Goal: Task Accomplishment & Management: Use online tool/utility

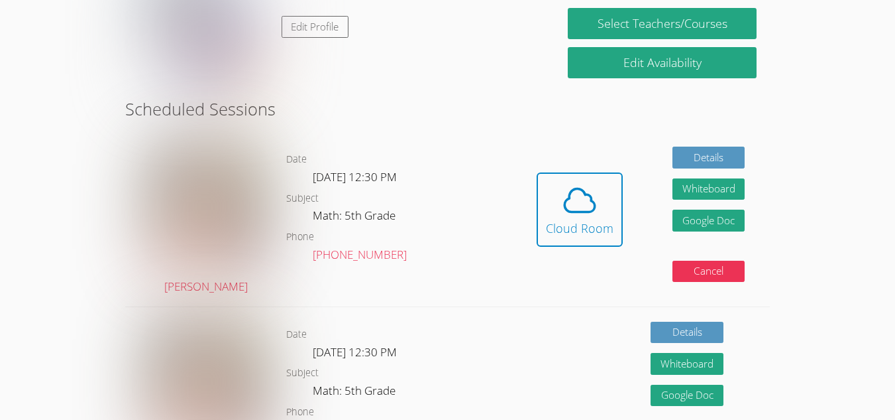
scroll to position [251, 0]
click at [594, 212] on icon at bounding box center [579, 200] width 37 height 37
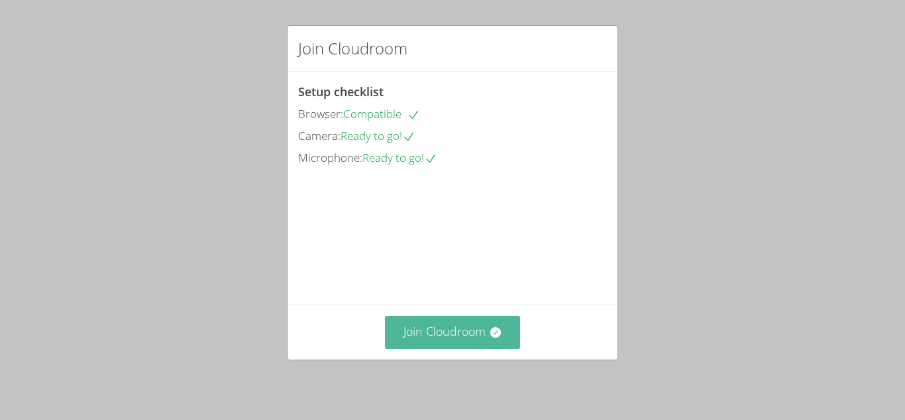
click at [445, 330] on button "Join Cloudroom" at bounding box center [453, 331] width 136 height 32
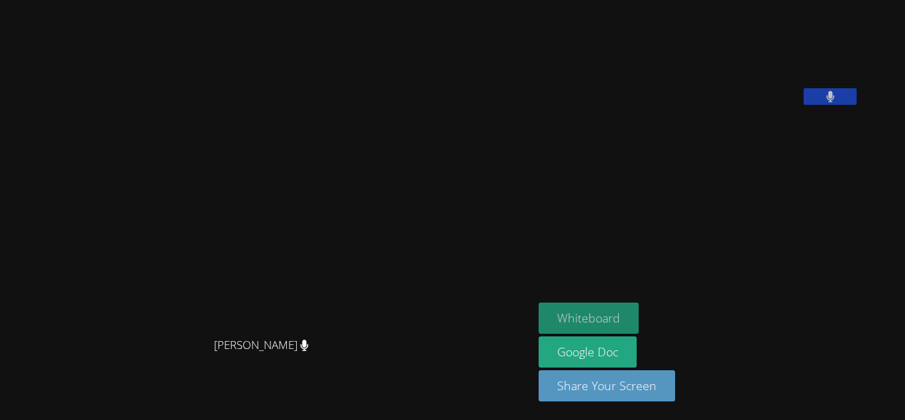
click at [639, 311] on button "Whiteboard" at bounding box center [589, 317] width 100 height 31
